Goal: Obtain resource: Download file/media

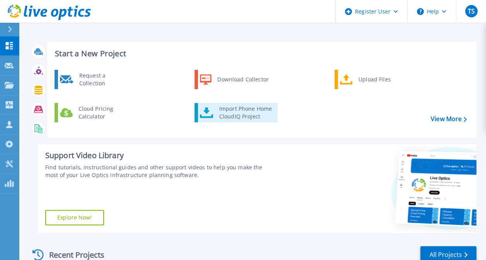
click at [219, 114] on div "Import Phone Home CloudIQ Project" at bounding box center [245, 112] width 60 height 15
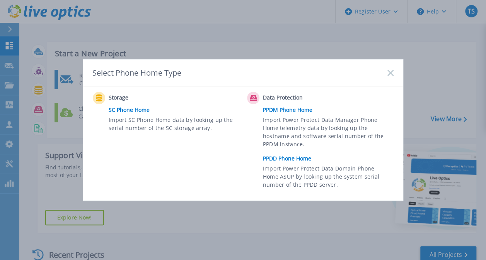
click at [286, 159] on link "PPDD Phone Home" at bounding box center [330, 159] width 134 height 12
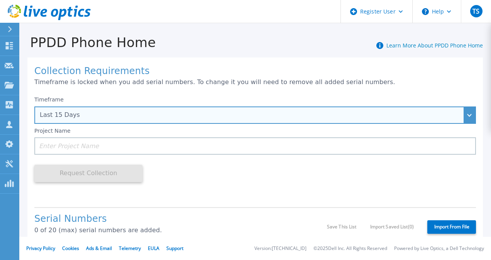
click at [212, 112] on div "Last 15 Days" at bounding box center [251, 115] width 423 height 7
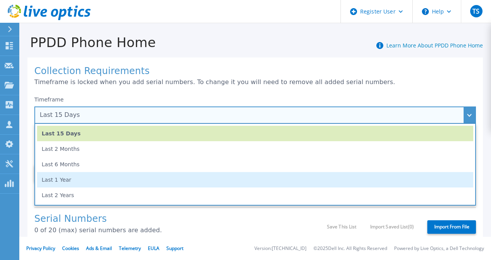
click at [156, 180] on li "Last 1 Year" at bounding box center [255, 179] width 437 height 15
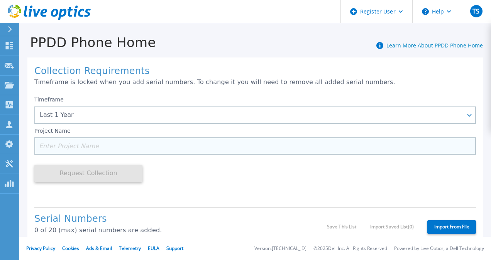
click at [138, 148] on input at bounding box center [255, 146] width 442 height 17
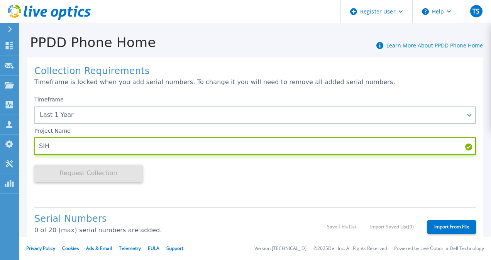
type input "SIH"
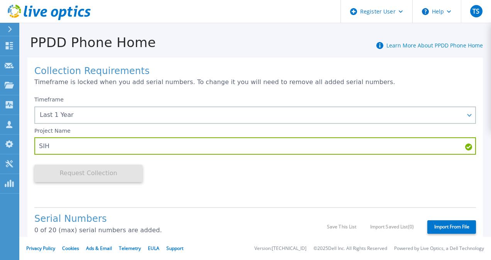
drag, startPoint x: 235, startPoint y: 193, endPoint x: 234, endPoint y: 207, distance: 14.8
click at [235, 192] on div "Timeframe Last 1 Year Last 15 Days Last 2 Months Last 6 Months Last 1 Year Last…" at bounding box center [255, 146] width 442 height 109
click at [433, 230] on label "Import From File" at bounding box center [452, 228] width 49 height 14
click at [0, 0] on input "Import From File" at bounding box center [0, 0] width 0 height 0
type input "APM00190603471"
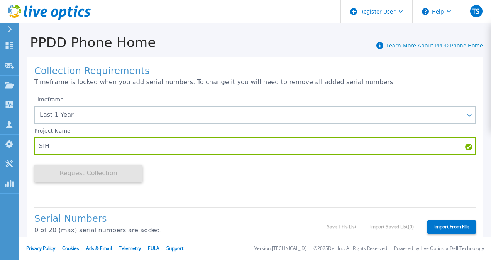
type input "APM00220303746"
type input "APM00190528369"
type input "APX00231006066"
type input "APX00252914268"
type input "APX00253003351"
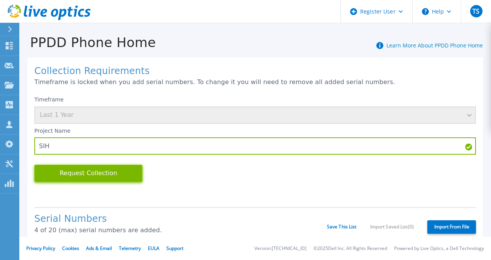
click at [102, 173] on button "Request Collection" at bounding box center [88, 173] width 108 height 17
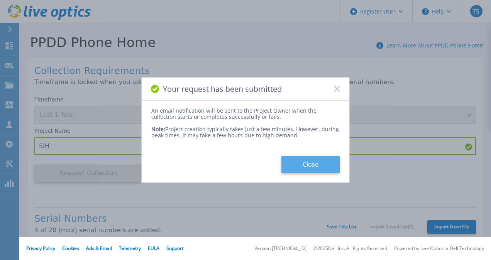
click at [305, 165] on button "Close" at bounding box center [311, 164] width 58 height 17
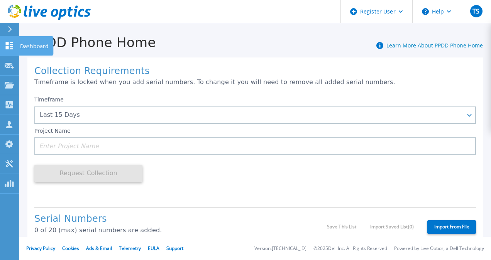
click at [7, 41] on link "Dashboard Dashboard" at bounding box center [9, 46] width 19 height 20
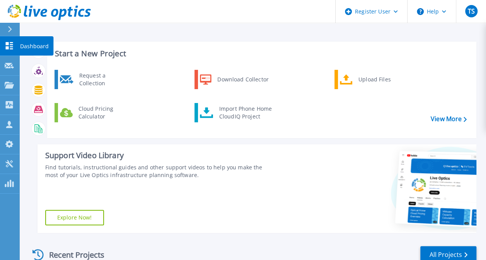
click at [7, 46] on icon at bounding box center [9, 45] width 9 height 7
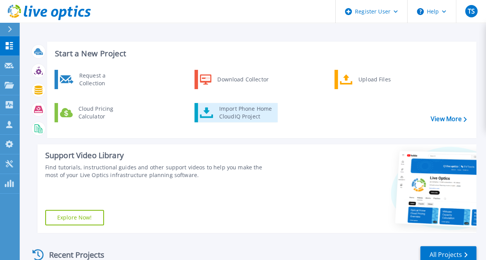
click at [240, 112] on div "Import Phone Home CloudIQ Project" at bounding box center [245, 112] width 60 height 15
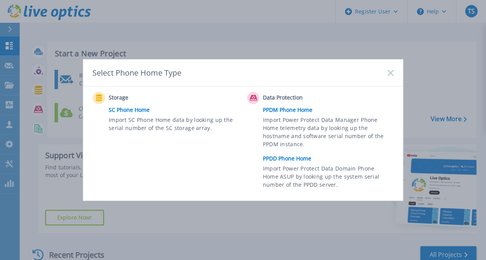
click at [296, 110] on link "PPDM Phone Home" at bounding box center [330, 110] width 134 height 12
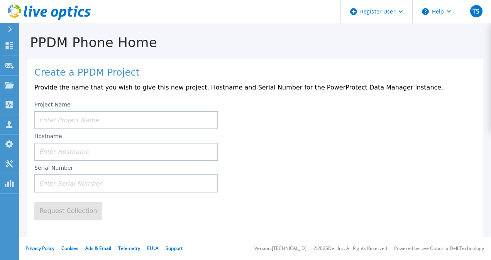
click at [107, 122] on input at bounding box center [126, 120] width 184 height 18
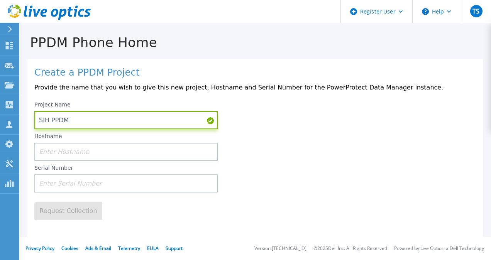
type input "SIH PPDM"
click at [79, 155] on input at bounding box center [126, 152] width 184 height 18
click at [81, 153] on input at bounding box center [126, 152] width 184 height 18
paste input "HMC-PPDM01.HMC.LOCAL"
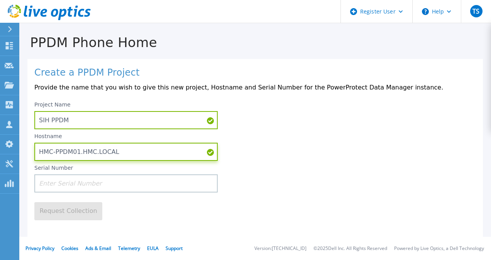
type input "HMC-PPDM01.HMC.LOCAL"
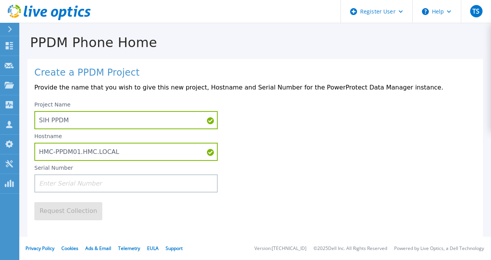
click at [141, 188] on input at bounding box center [126, 184] width 184 height 18
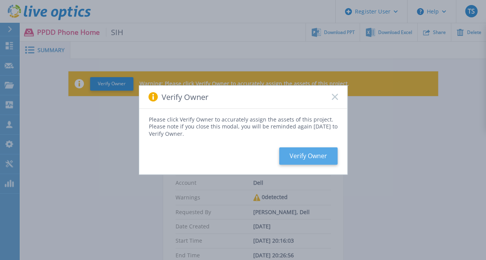
click at [293, 156] on button "Verify Owner" at bounding box center [308, 156] width 58 height 17
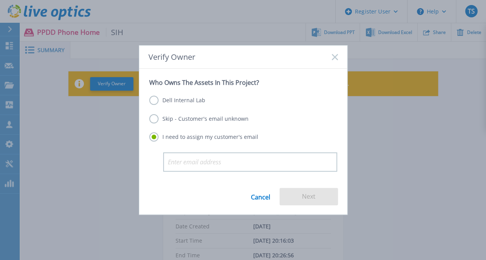
click at [166, 120] on label "Skip - Customer's email unknown" at bounding box center [198, 118] width 99 height 9
click at [0, 0] on input "Skip - Customer's email unknown" at bounding box center [0, 0] width 0 height 0
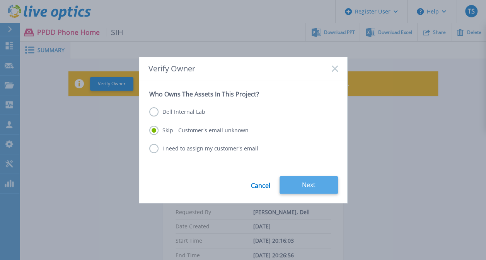
click at [297, 179] on button "Next" at bounding box center [308, 185] width 58 height 17
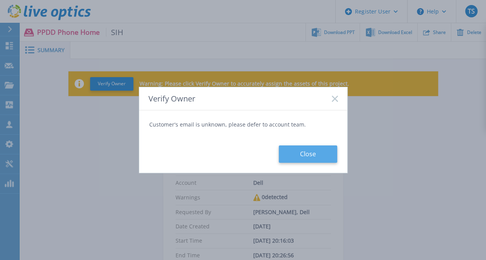
click at [306, 153] on button "Close" at bounding box center [308, 154] width 58 height 17
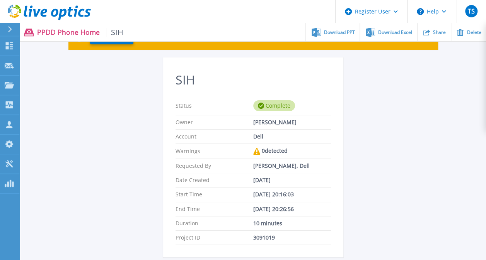
scroll to position [10, 0]
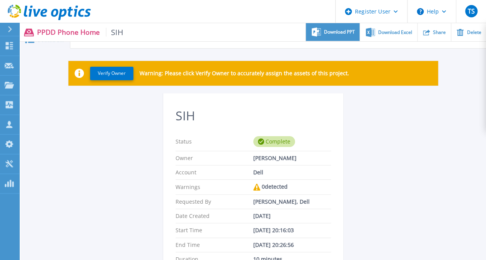
click at [340, 34] on span "Download PPT" at bounding box center [339, 32] width 31 height 5
